Goal: Transaction & Acquisition: Purchase product/service

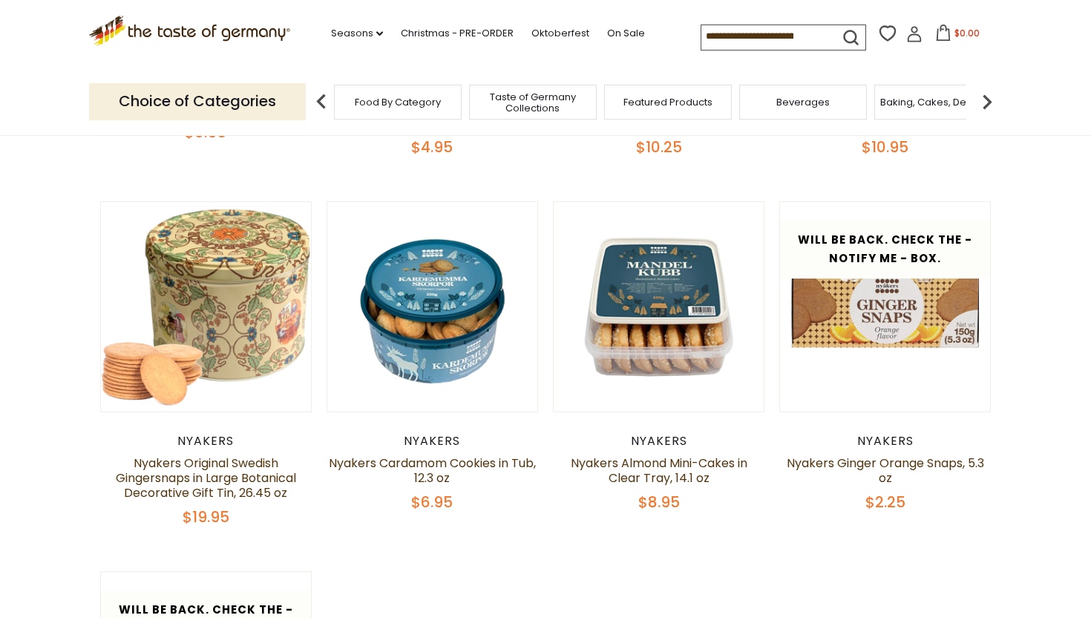
scroll to position [434, 0]
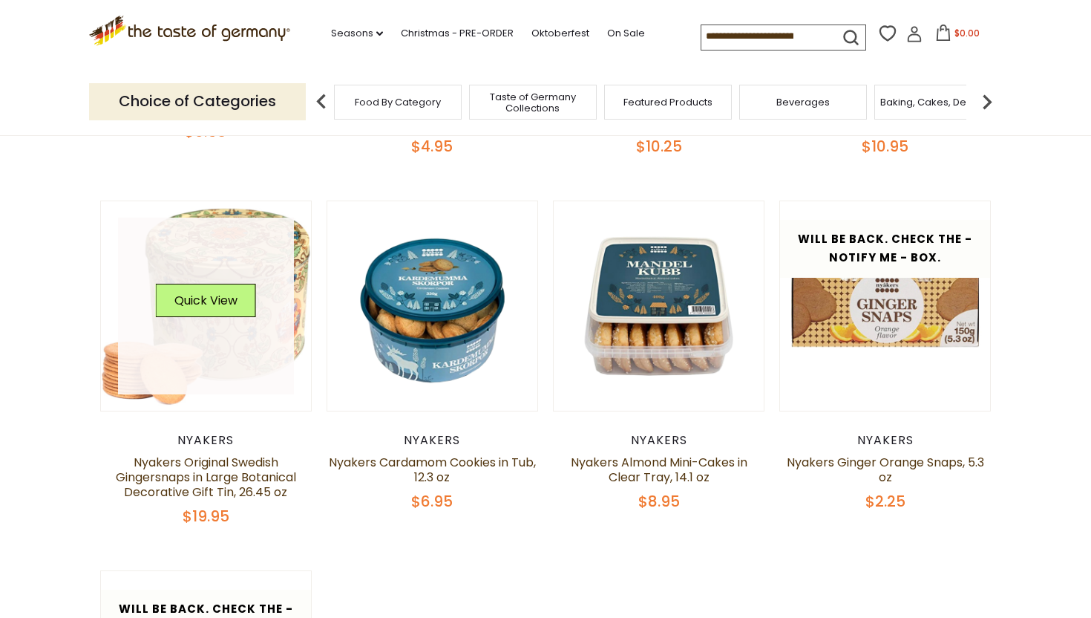
click at [206, 336] on link at bounding box center [206, 306] width 177 height 177
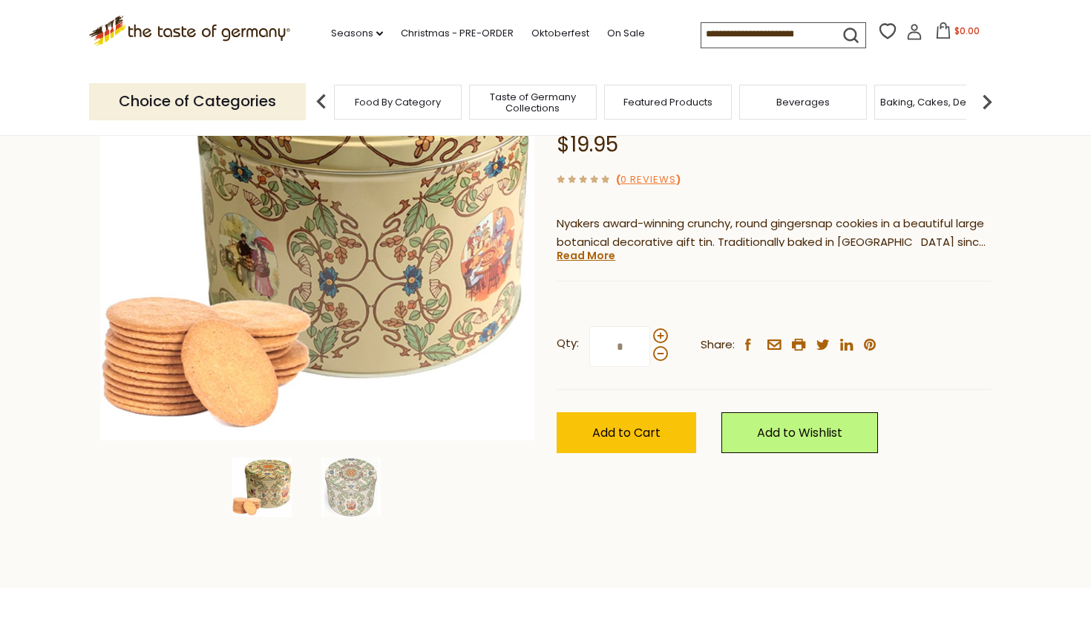
scroll to position [238, 0]
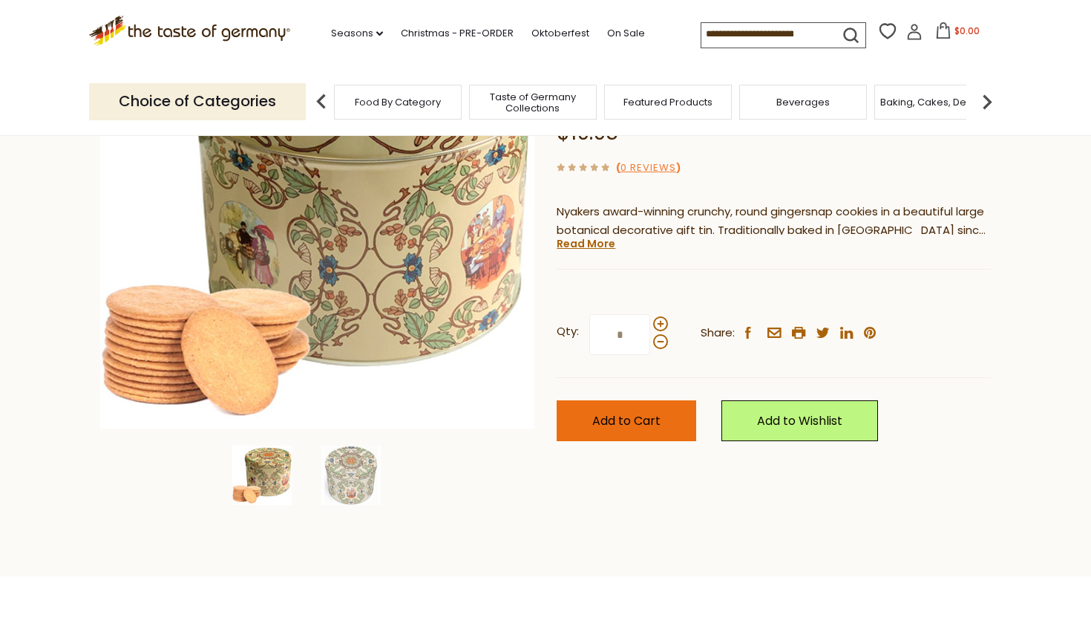
click at [584, 422] on button "Add to Cart" at bounding box center [627, 420] width 140 height 41
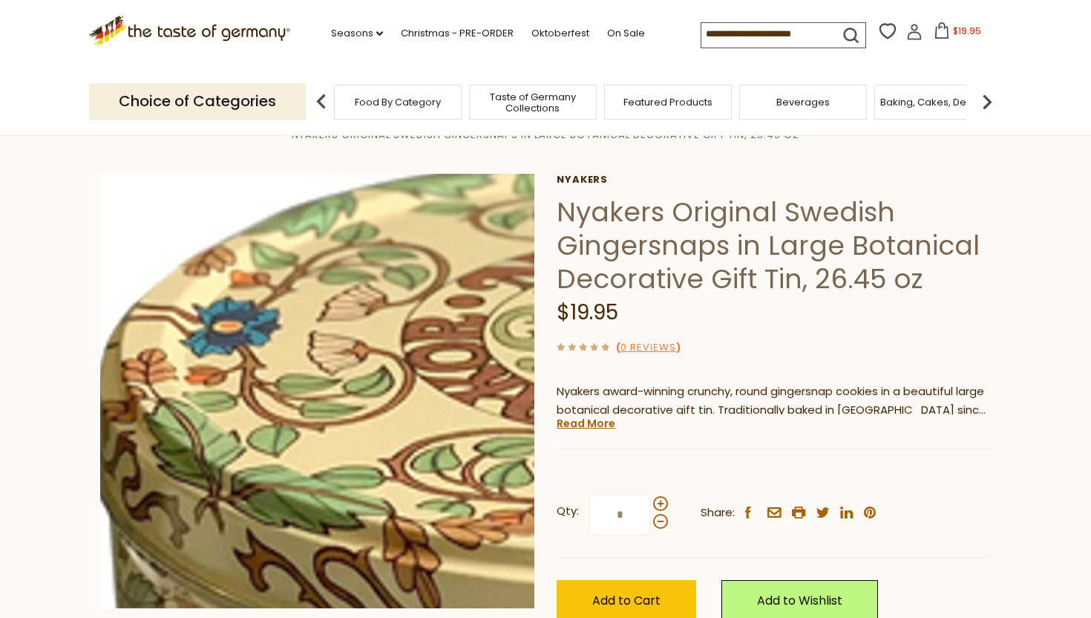
scroll to position [0, 0]
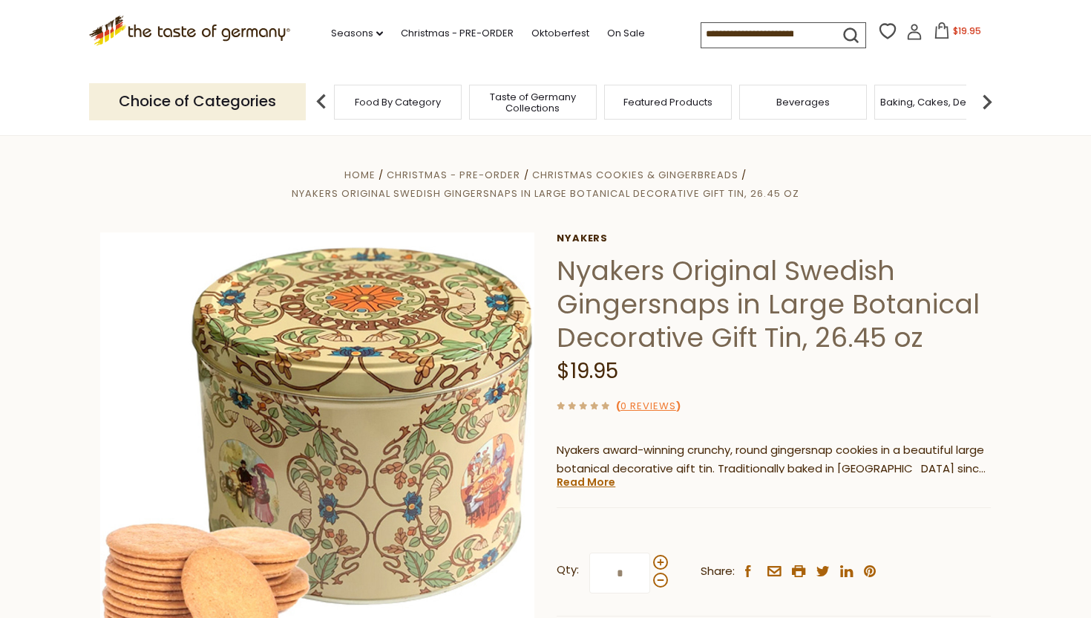
click at [946, 39] on icon at bounding box center [942, 30] width 16 height 16
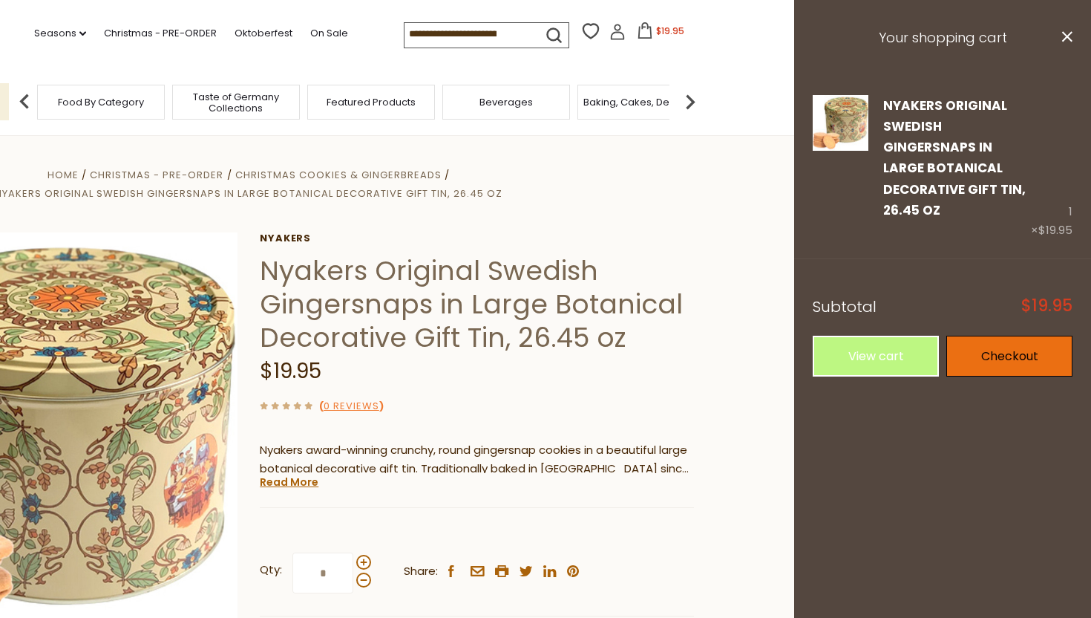
click at [990, 342] on link "Checkout" at bounding box center [1010, 356] width 126 height 41
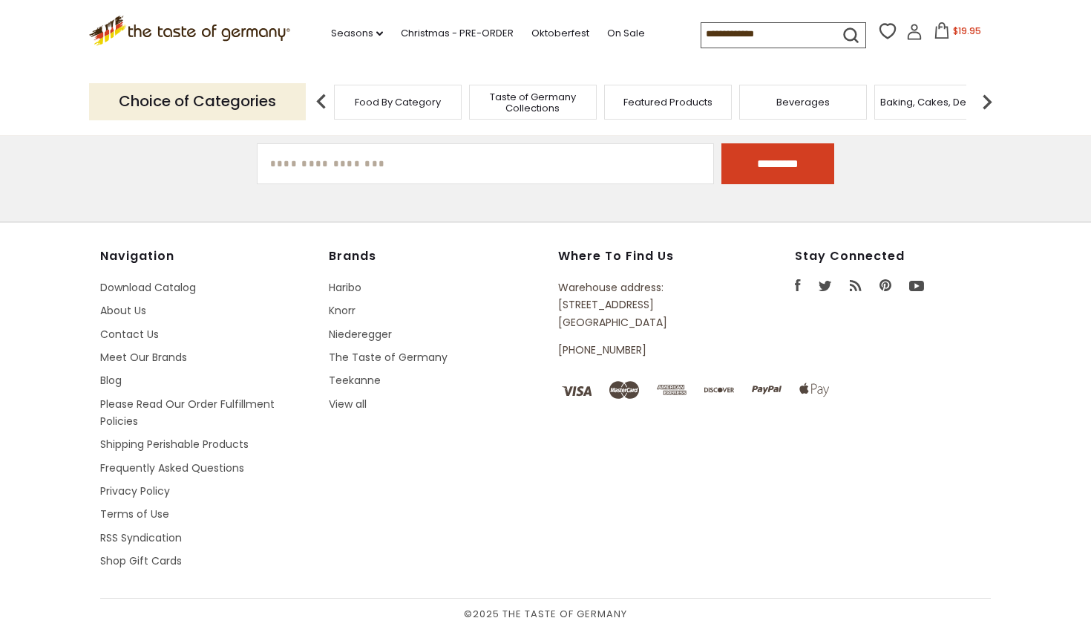
scroll to position [434, 0]
